Goal: Transaction & Acquisition: Book appointment/travel/reservation

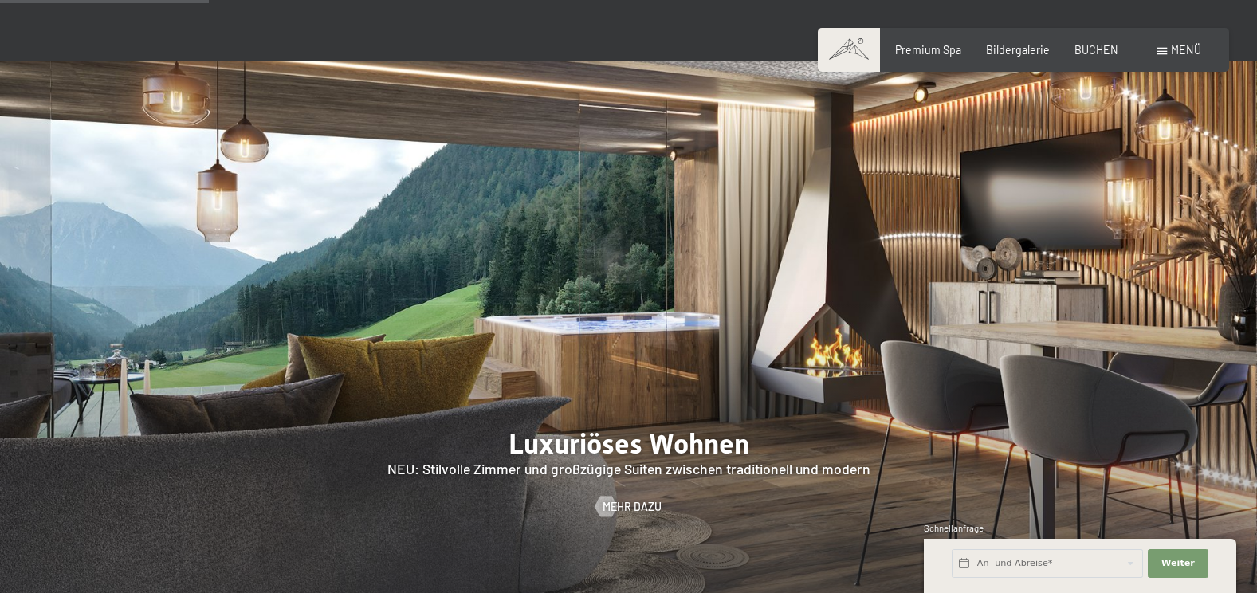
scroll to position [1275, 0]
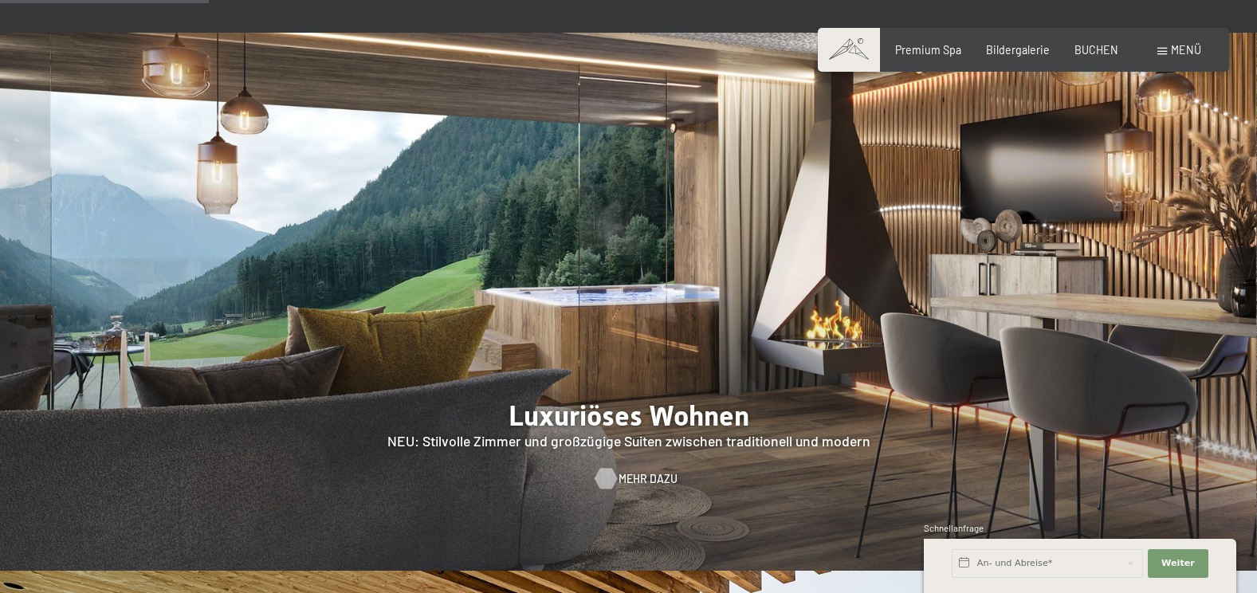
click at [606, 468] on div at bounding box center [606, 478] width 12 height 21
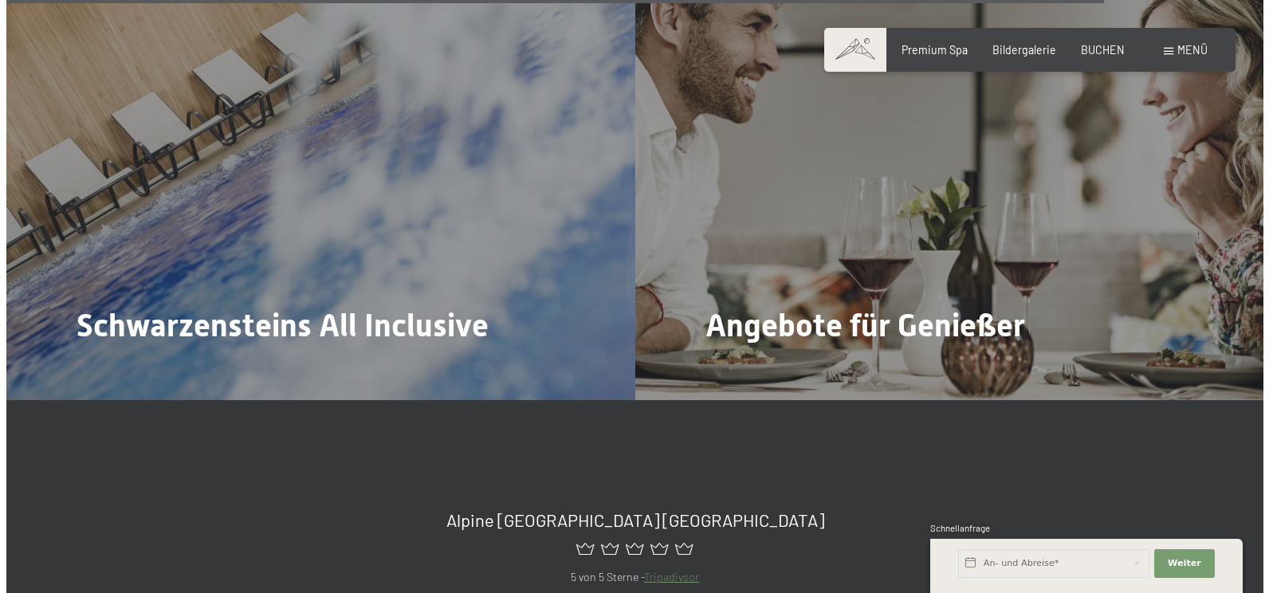
scroll to position [5976, 0]
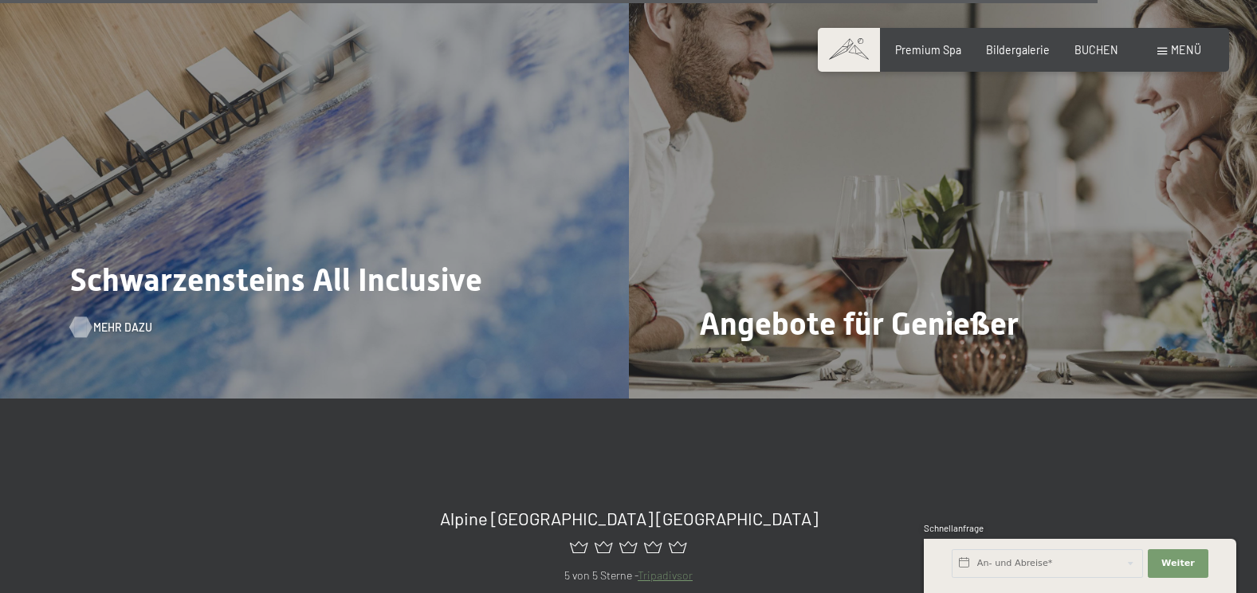
click at [93, 320] on span "Mehr dazu" at bounding box center [122, 328] width 59 height 16
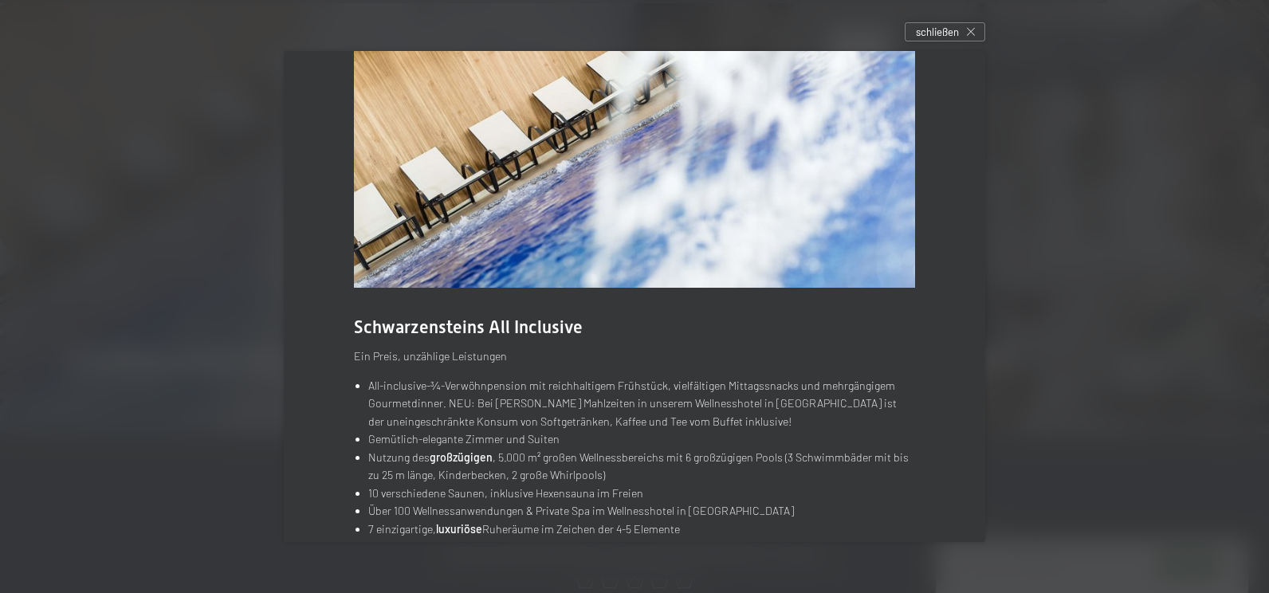
scroll to position [0, 0]
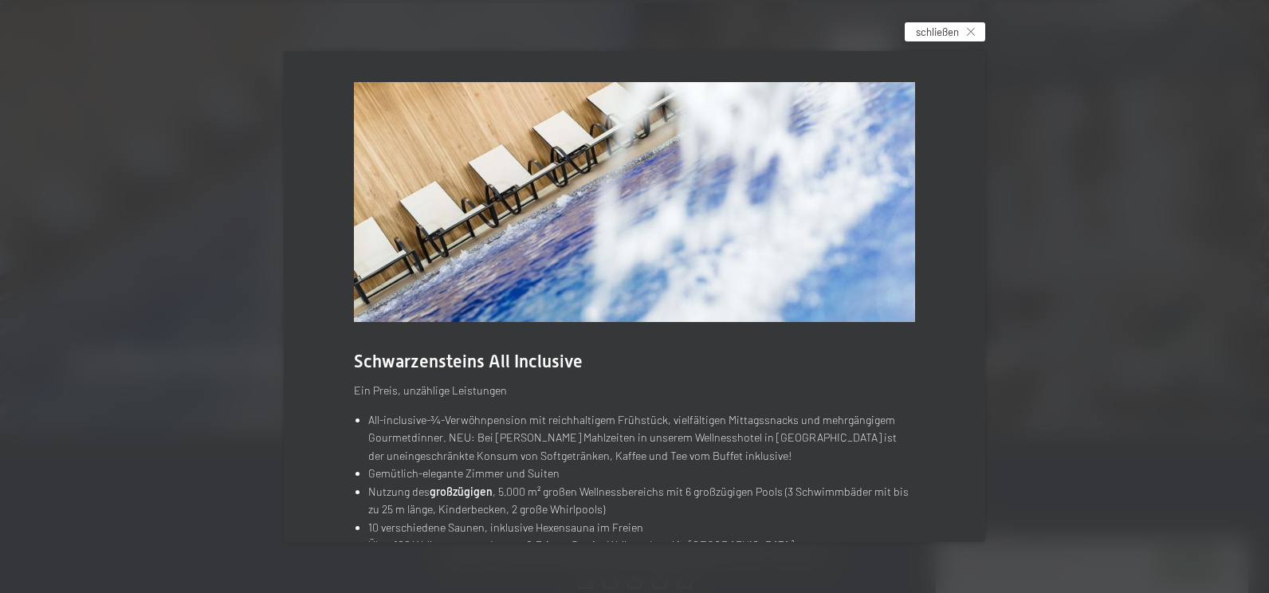
click at [971, 33] on icon at bounding box center [971, 32] width 8 height 8
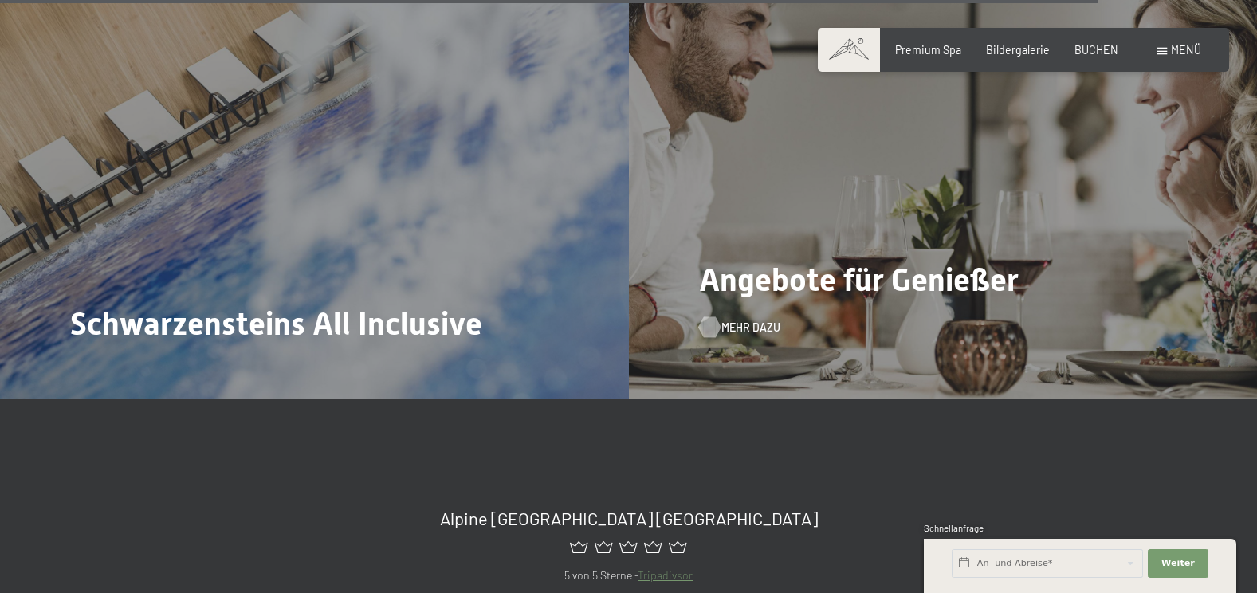
click at [739, 320] on span "Mehr dazu" at bounding box center [750, 328] width 59 height 16
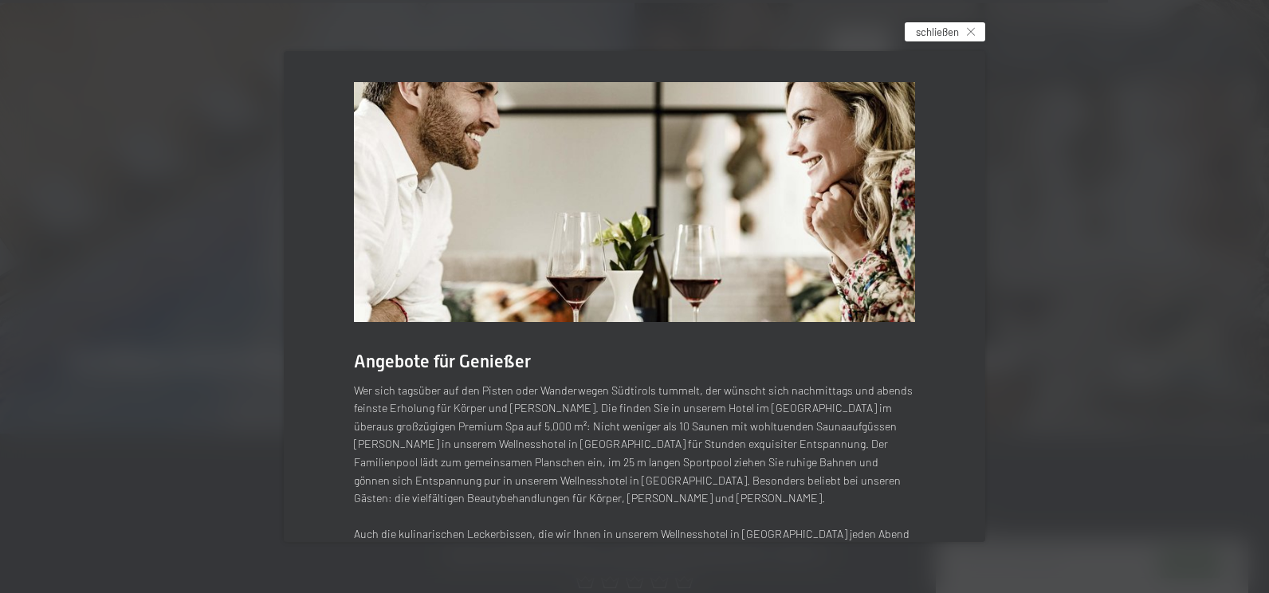
click at [975, 32] on icon at bounding box center [971, 32] width 8 height 8
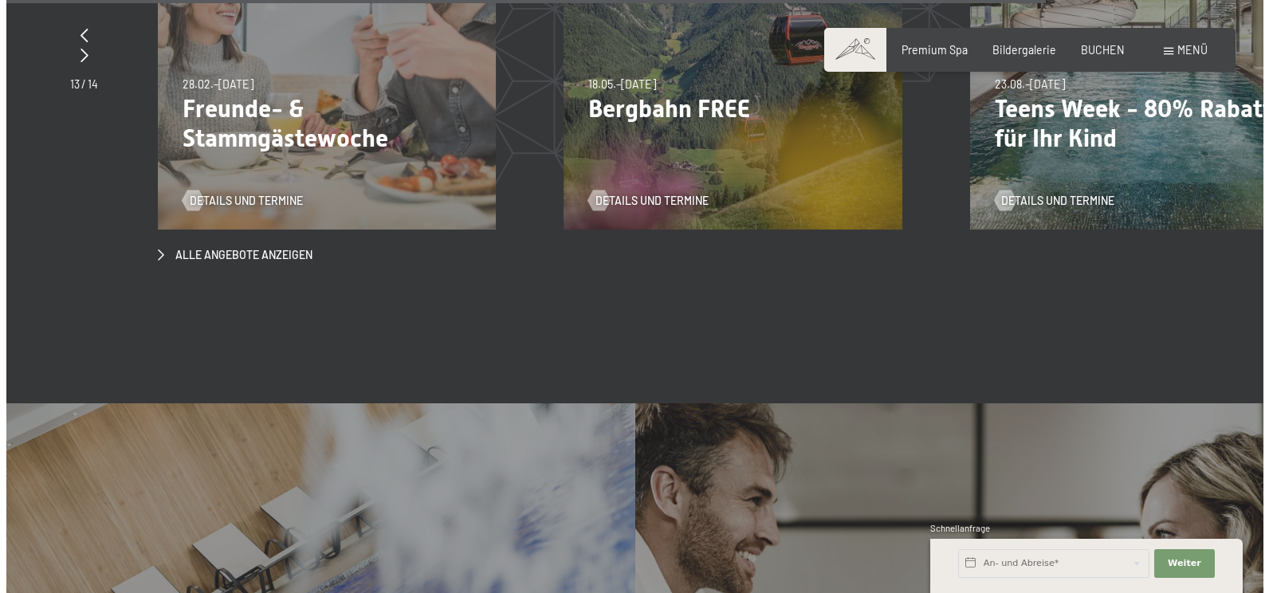
scroll to position [5339, 0]
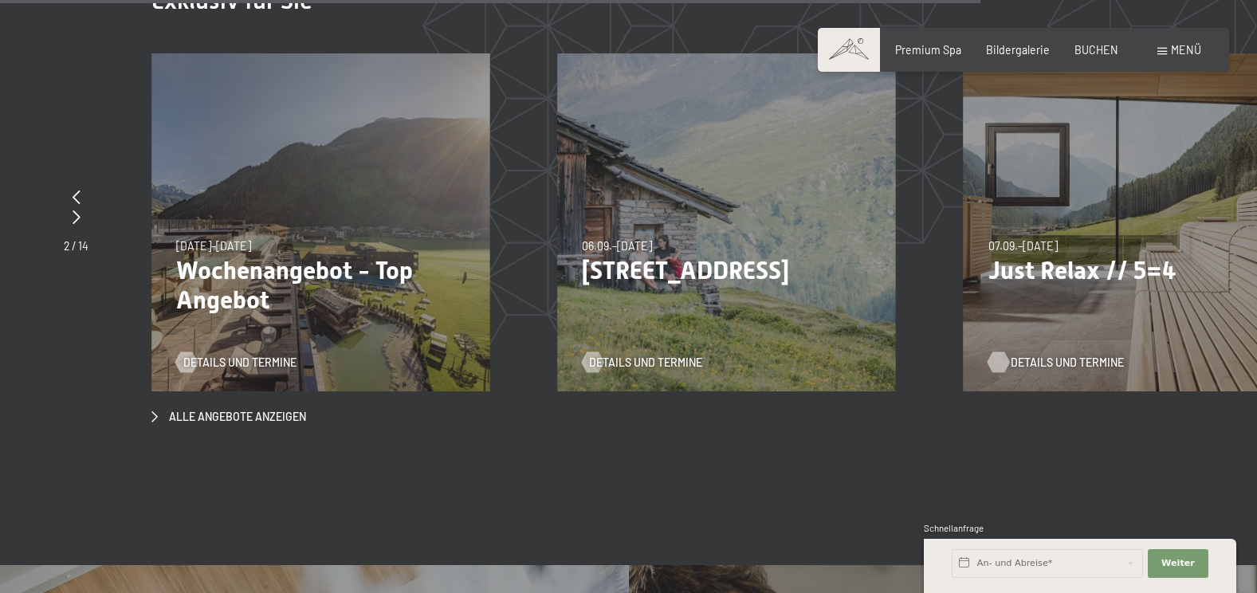
click at [1051, 355] on span "Details und Termine" at bounding box center [1066, 363] width 113 height 16
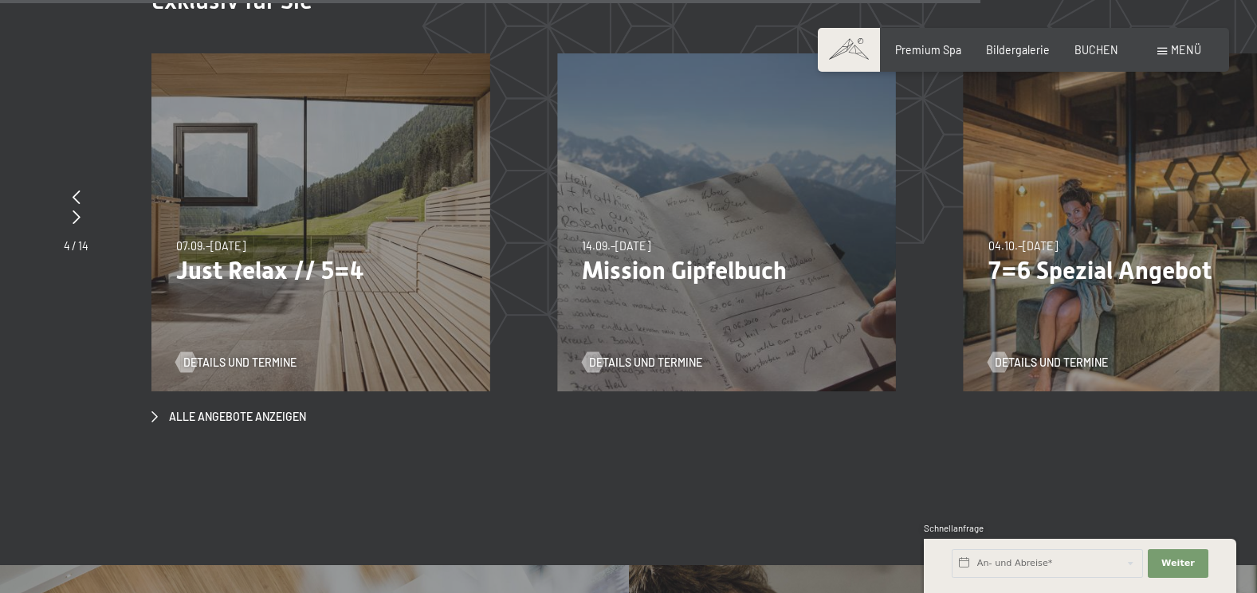
click at [1164, 48] on span at bounding box center [1162, 51] width 10 height 7
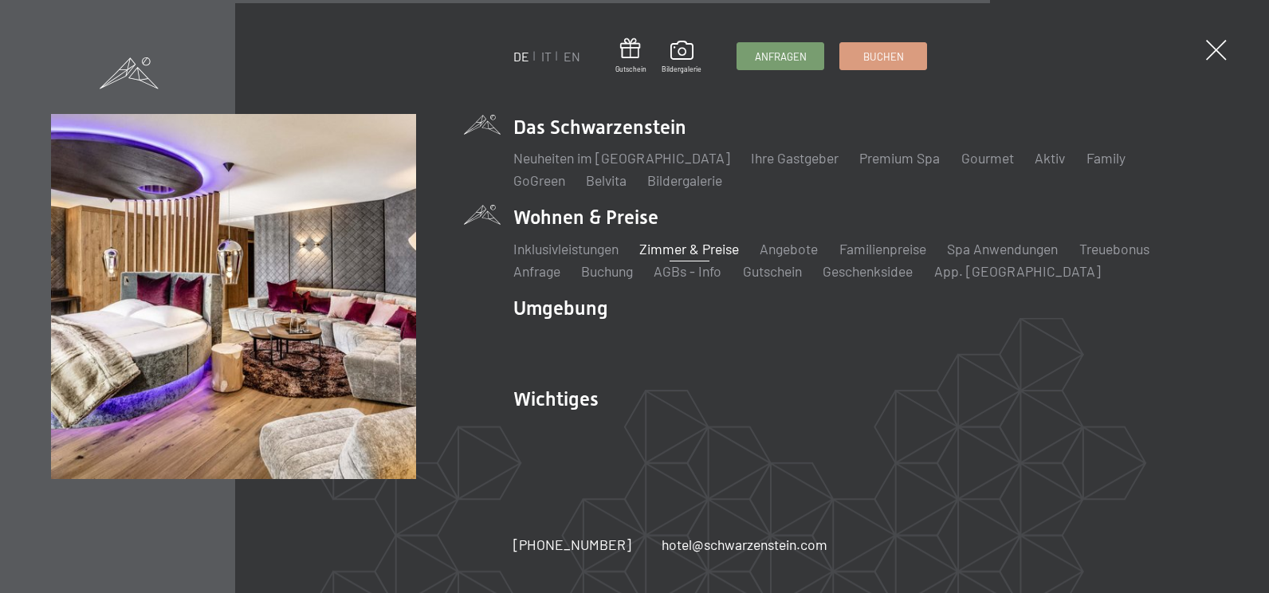
click at [662, 249] on link "Zimmer & Preise" at bounding box center [689, 249] width 100 height 18
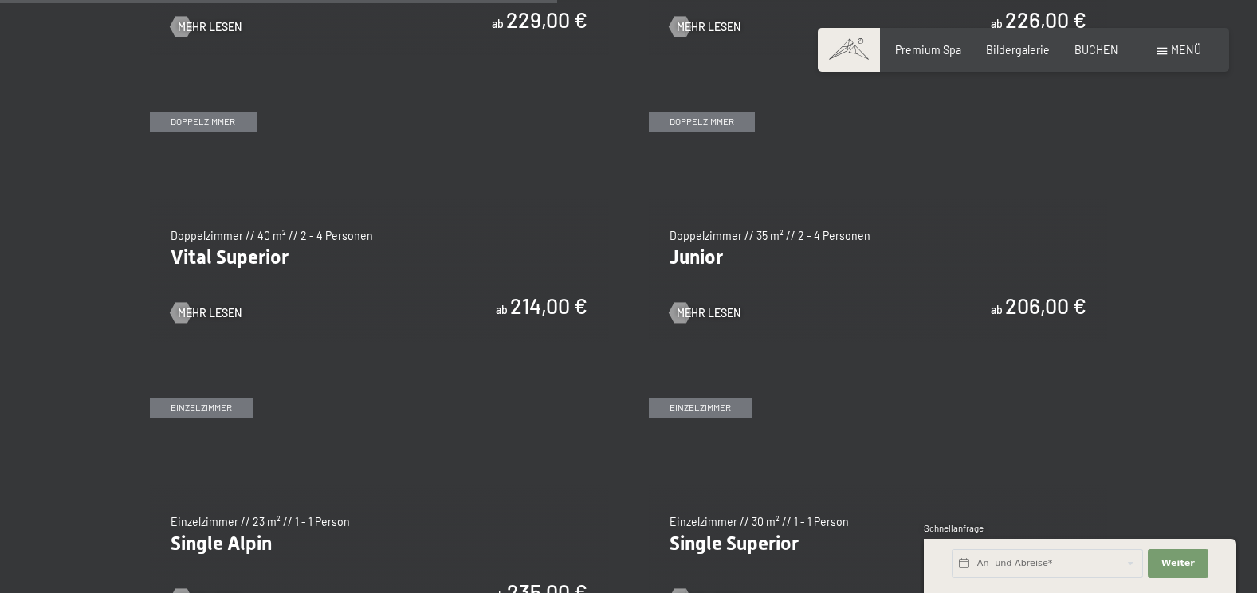
scroll to position [1992, 0]
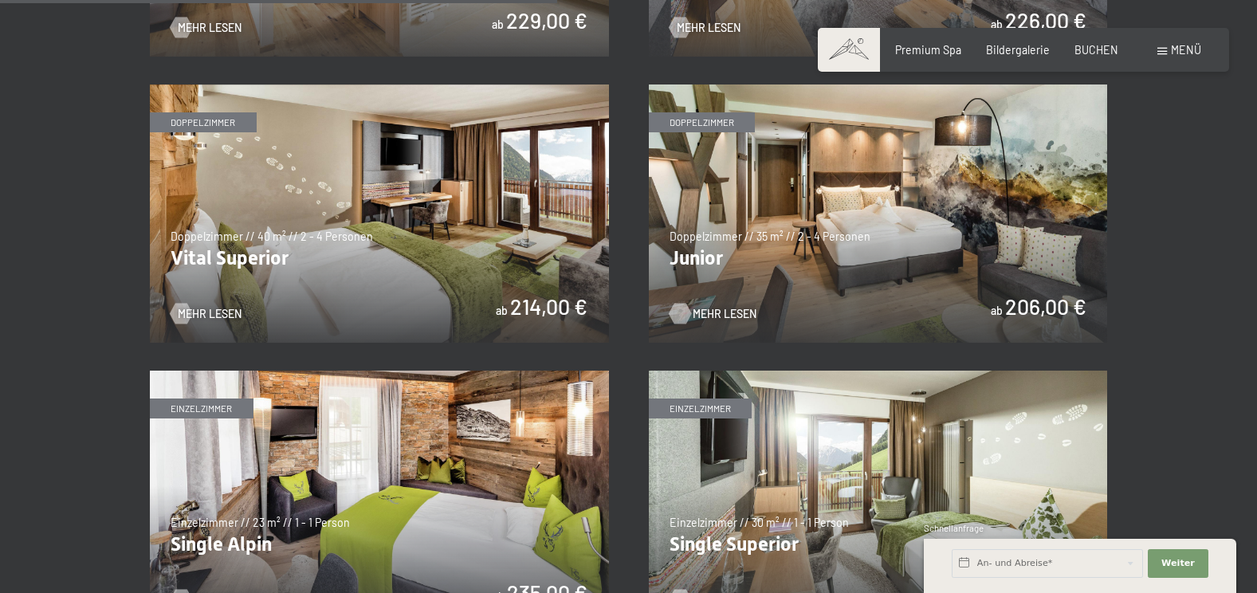
click at [727, 308] on span "Mehr Lesen" at bounding box center [724, 314] width 64 height 16
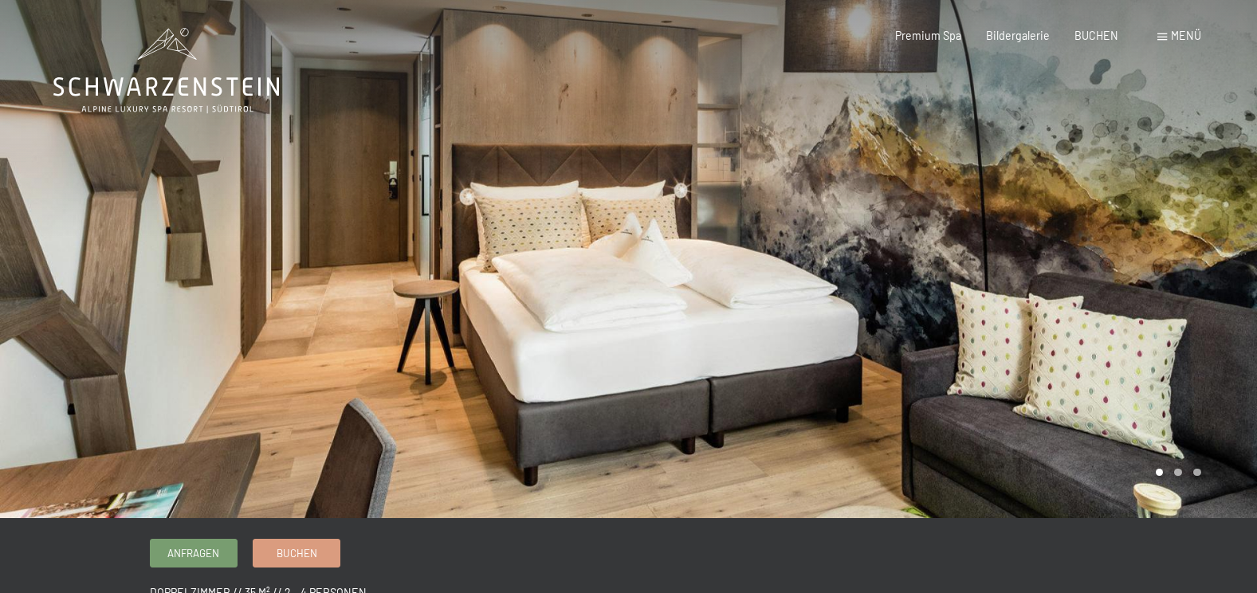
click at [714, 291] on div at bounding box center [943, 259] width 629 height 518
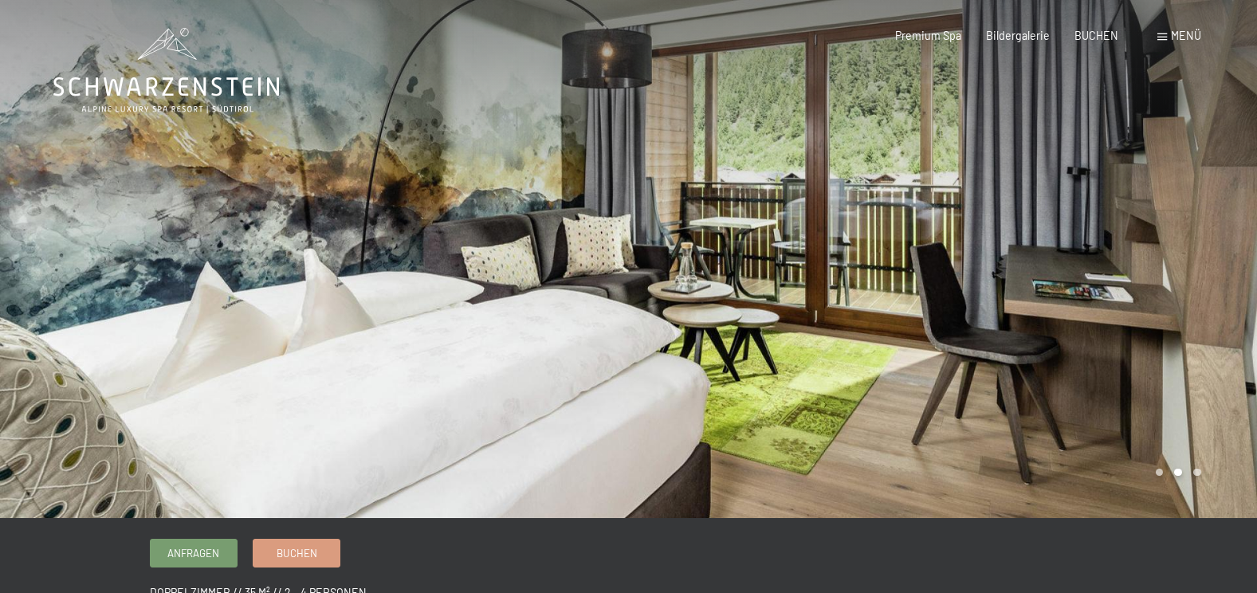
click at [714, 291] on div at bounding box center [943, 259] width 629 height 518
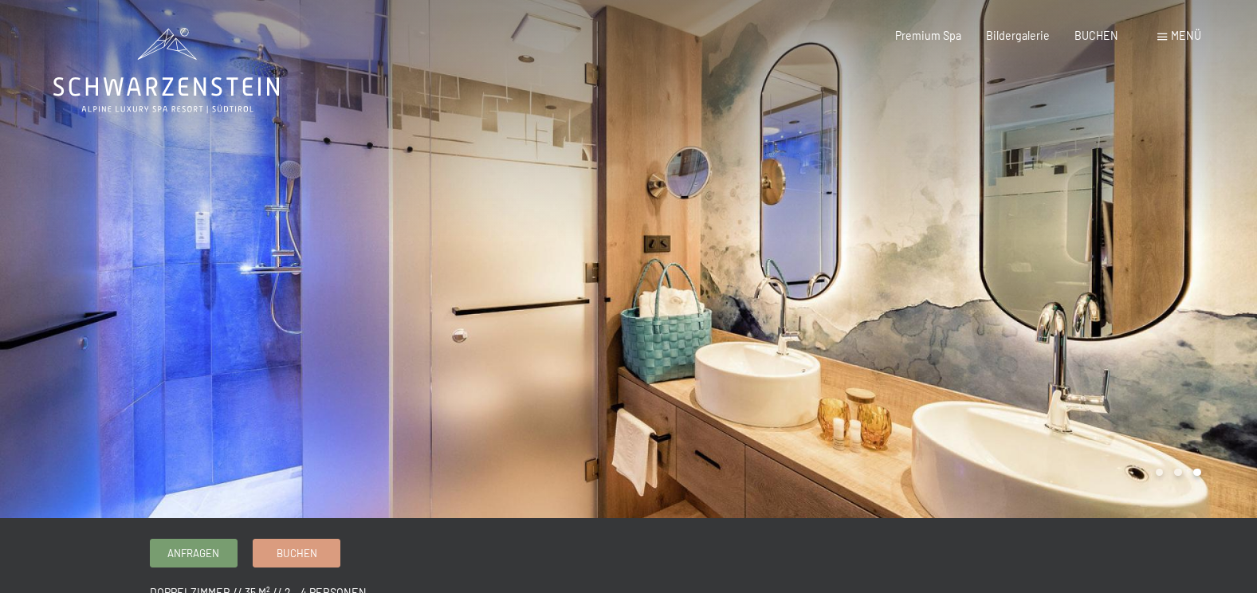
click at [714, 291] on div at bounding box center [943, 259] width 629 height 518
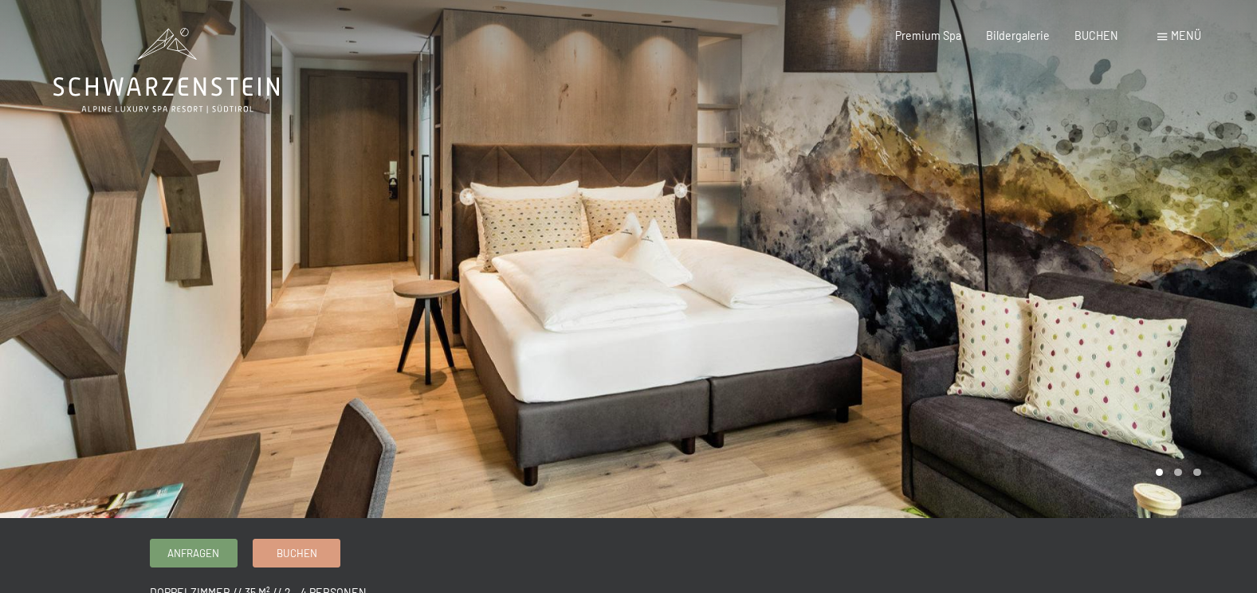
click at [714, 291] on div at bounding box center [943, 259] width 629 height 518
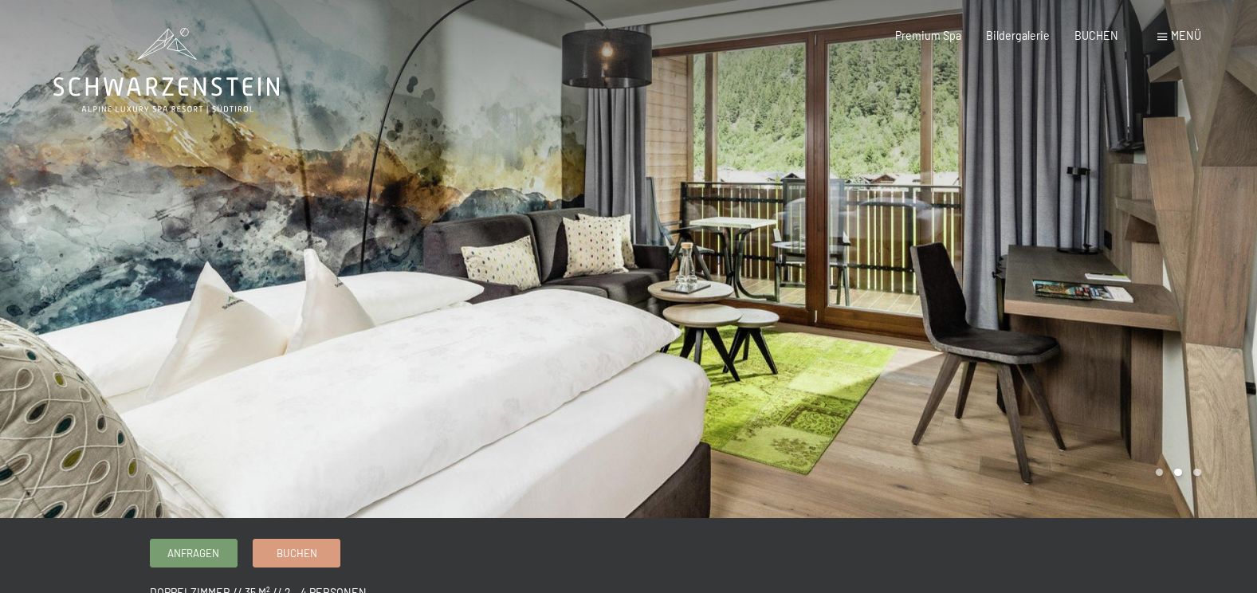
click at [714, 291] on div at bounding box center [943, 259] width 629 height 518
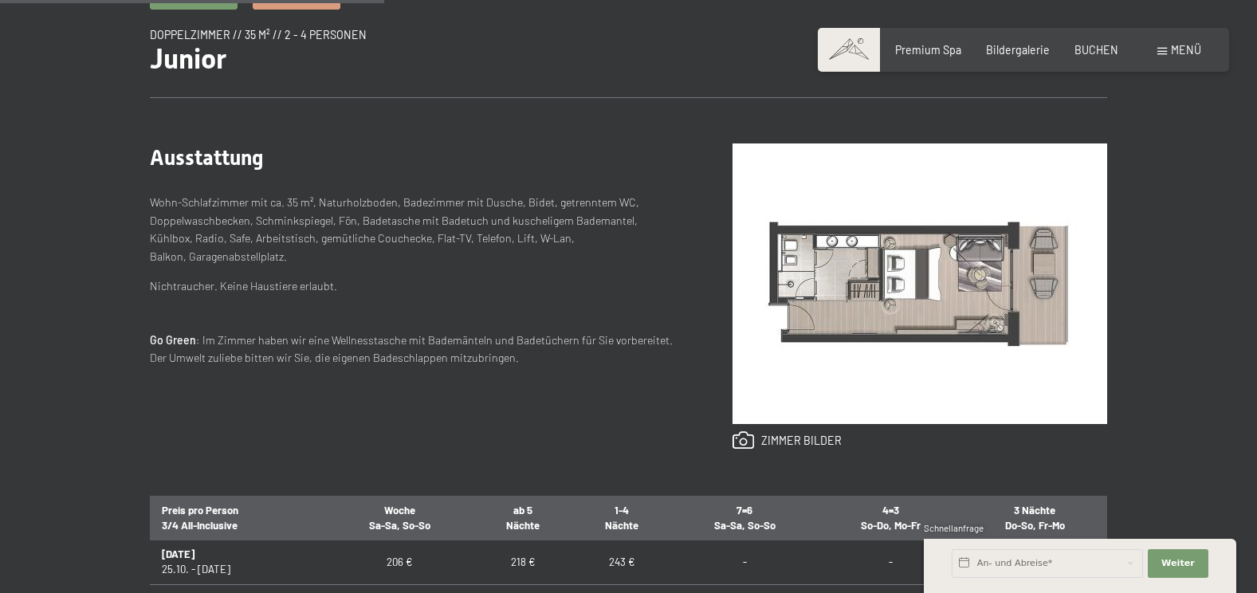
scroll to position [797, 0]
